Goal: Task Accomplishment & Management: Manage account settings

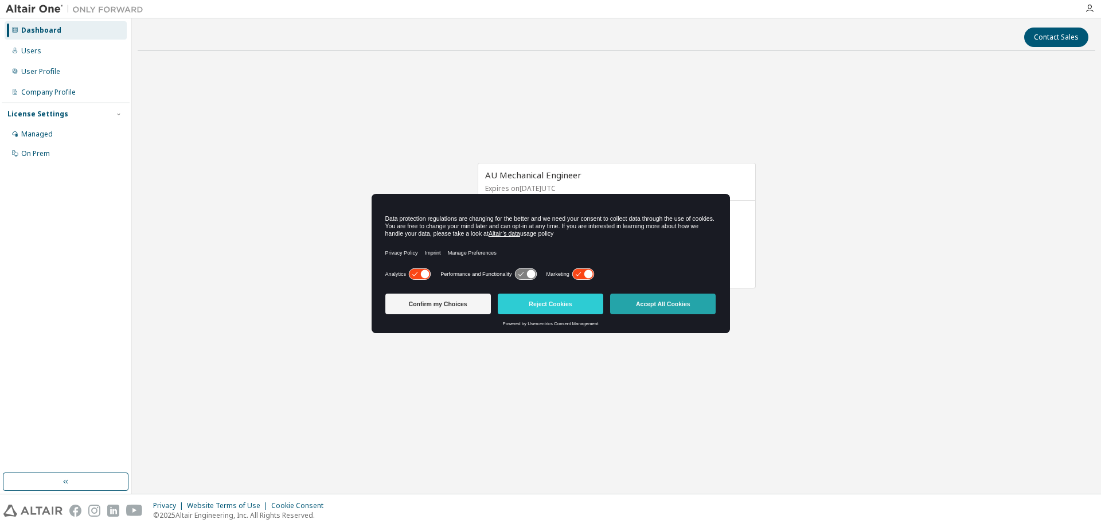
click at [671, 304] on button "Accept All Cookies" at bounding box center [663, 304] width 106 height 21
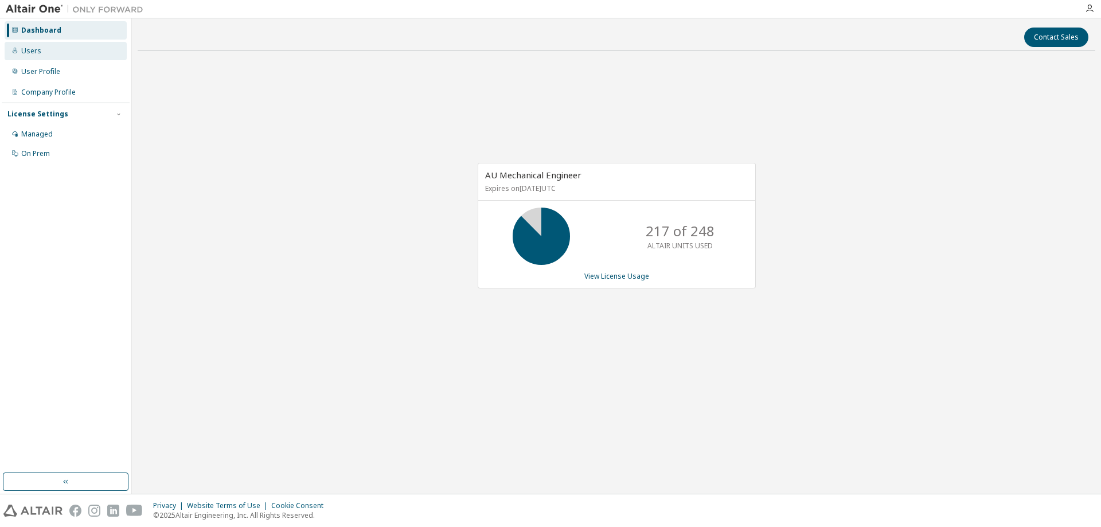
click at [28, 53] on div "Users" at bounding box center [31, 50] width 20 height 9
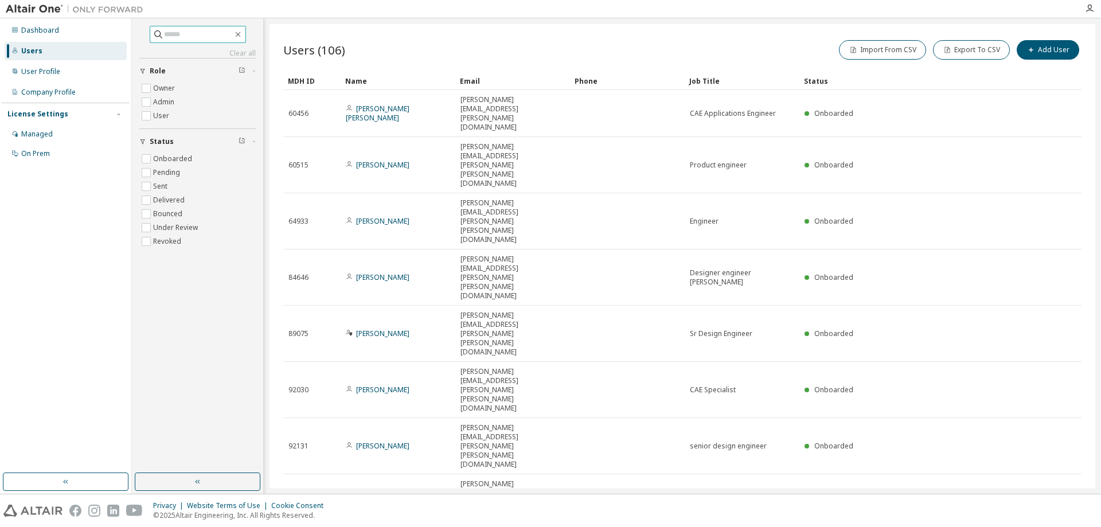
click at [164, 33] on input "text" at bounding box center [198, 34] width 69 height 11
type input "*******"
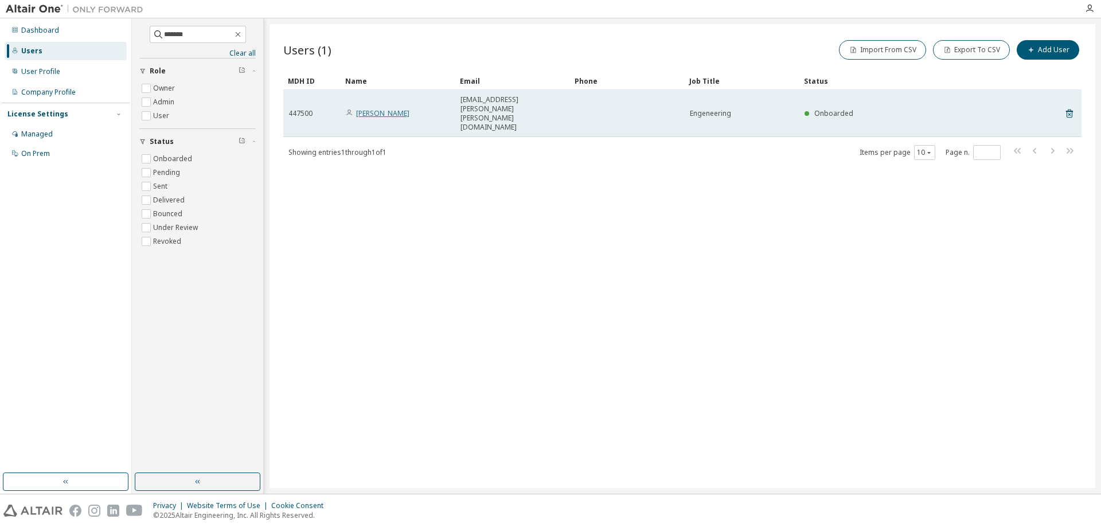
click at [377, 108] on link "[PERSON_NAME]" at bounding box center [382, 113] width 53 height 10
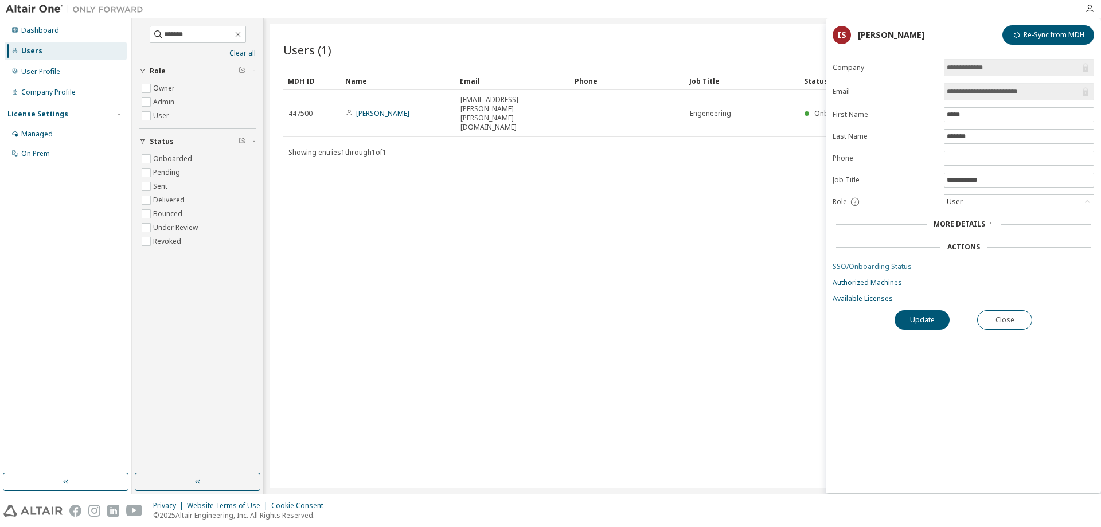
click at [879, 268] on link "SSO/Onboarding Status" at bounding box center [964, 266] width 262 height 9
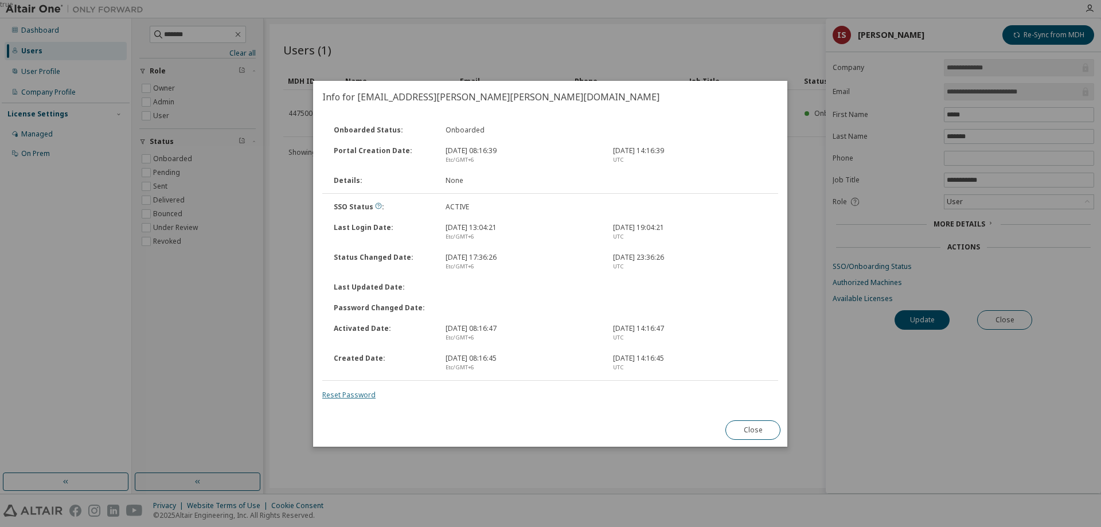
click at [352, 393] on link "Reset Password" at bounding box center [348, 395] width 53 height 10
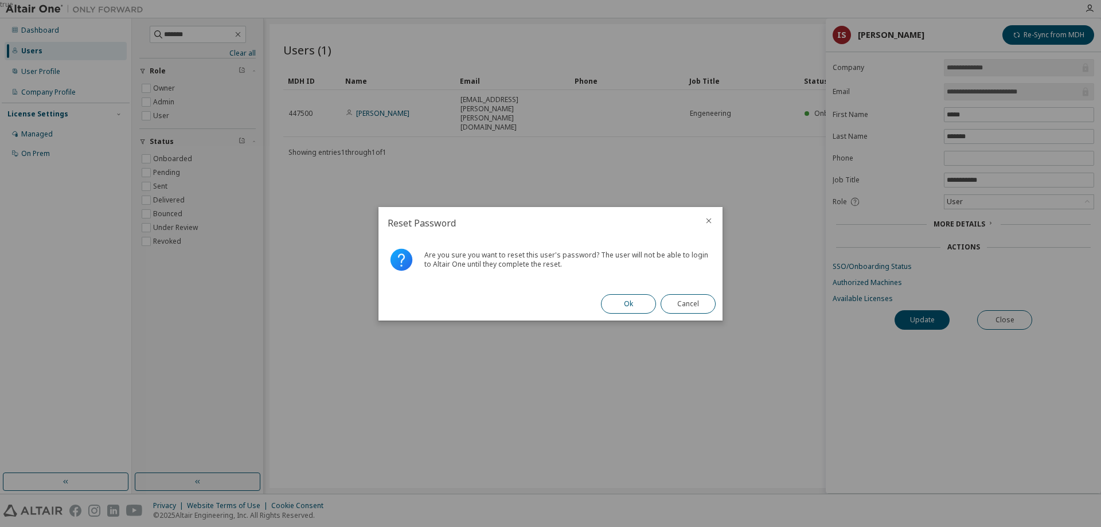
click at [619, 299] on button "Ok" at bounding box center [628, 303] width 55 height 19
click at [1016, 320] on div "true" at bounding box center [550, 263] width 1101 height 527
click at [693, 305] on button "Close" at bounding box center [688, 303] width 55 height 19
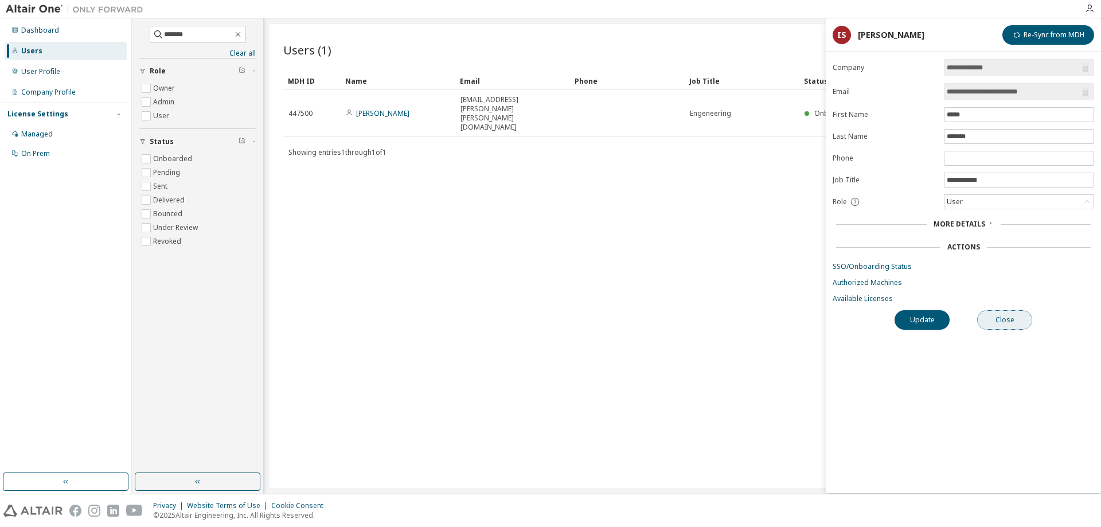
click at [1018, 321] on button "Close" at bounding box center [1004, 319] width 55 height 19
